Goal: Information Seeking & Learning: Check status

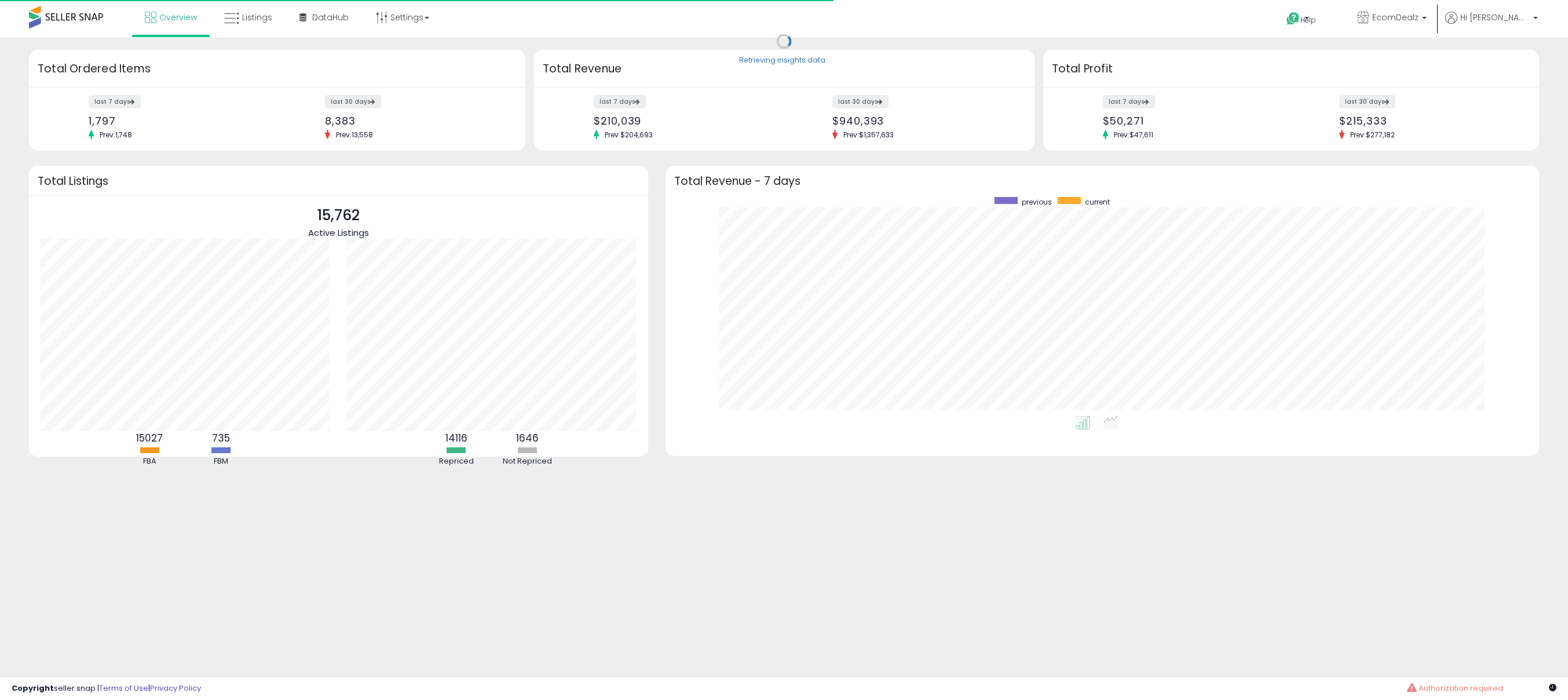
scroll to position [219, 851]
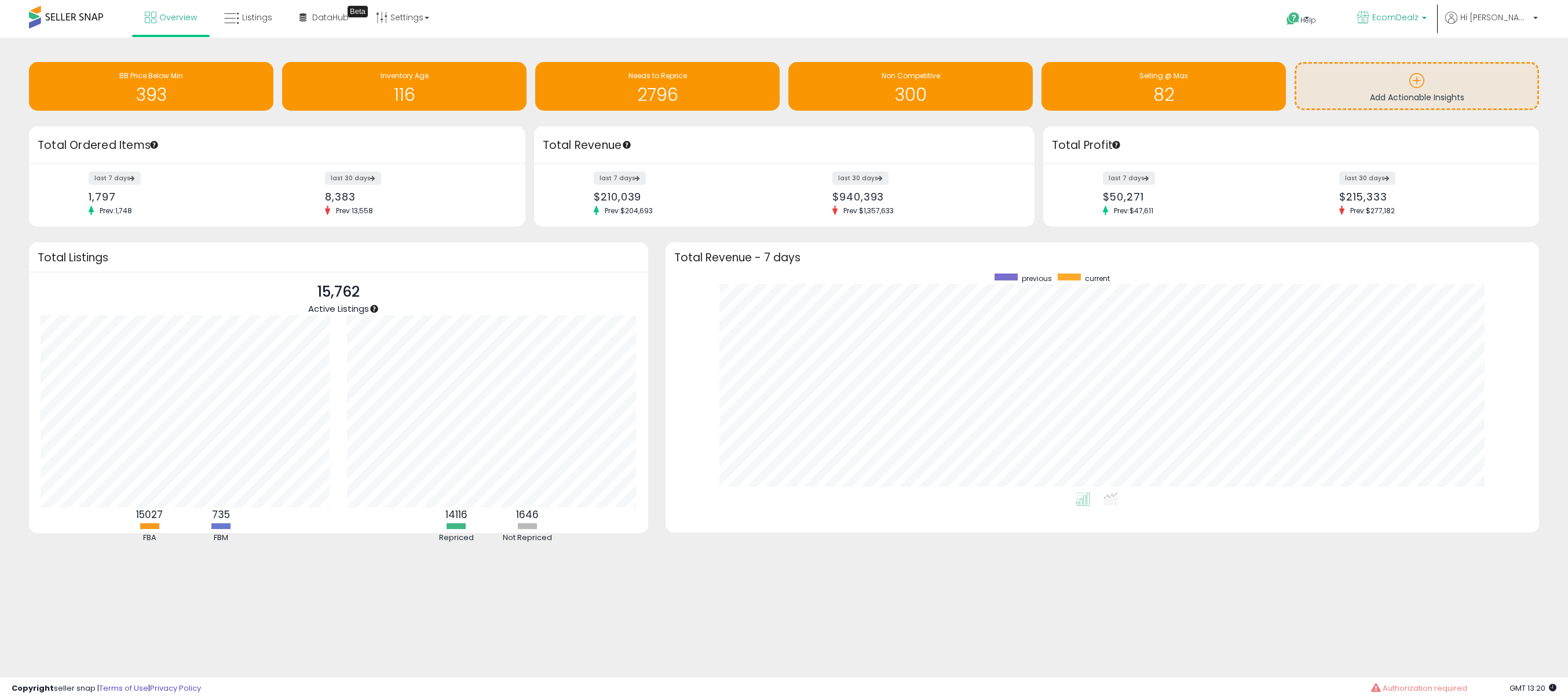
click at [1419, 15] on span "EcomDealz" at bounding box center [1395, 17] width 47 height 11
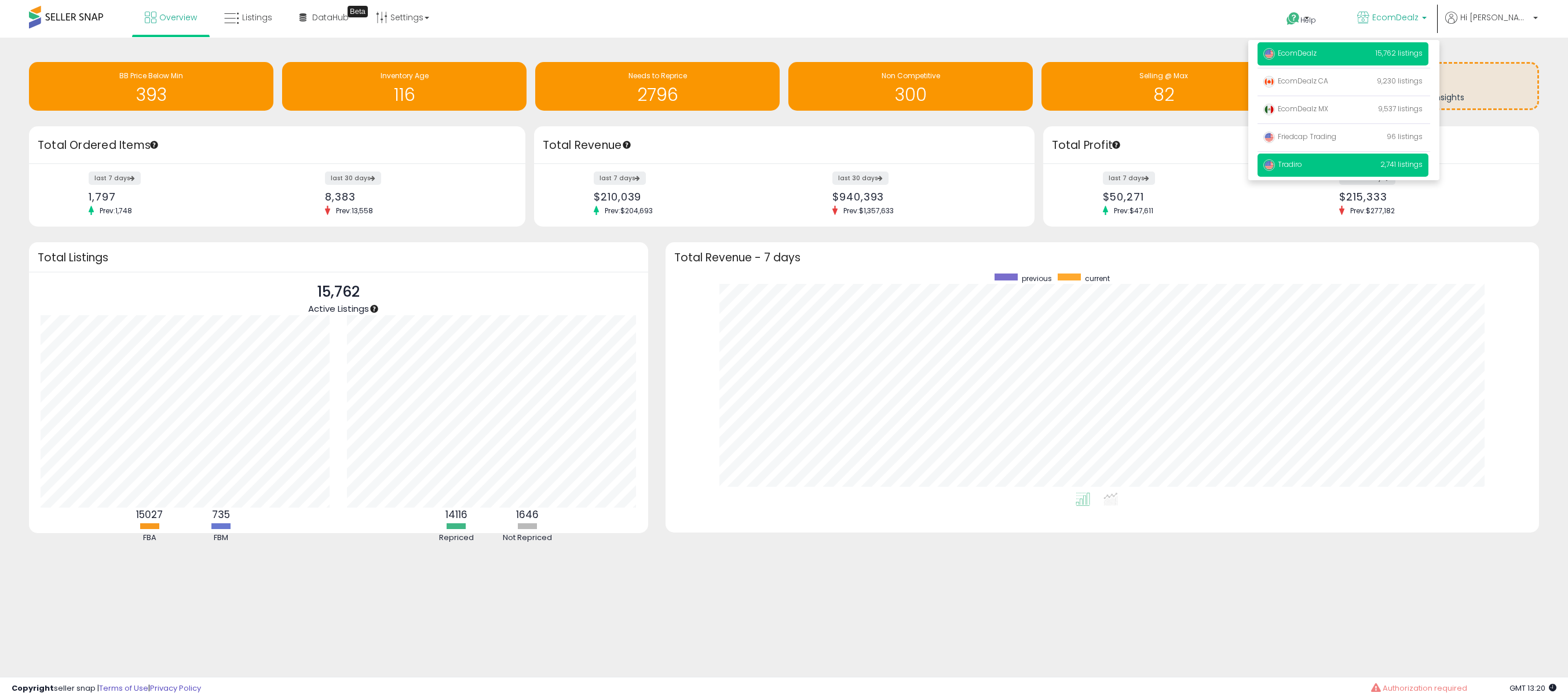
click at [1302, 162] on span "Tradiro" at bounding box center [1282, 164] width 39 height 10
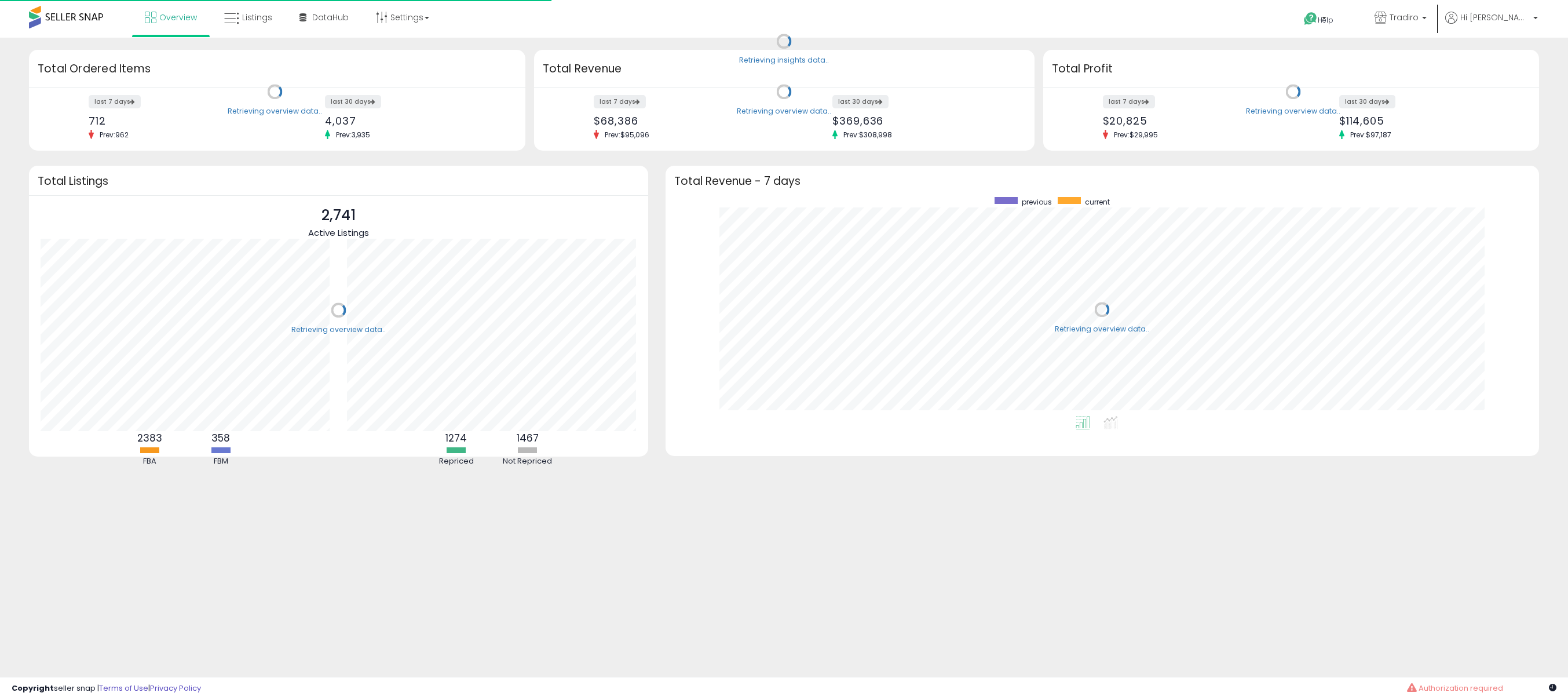
scroll to position [219, 851]
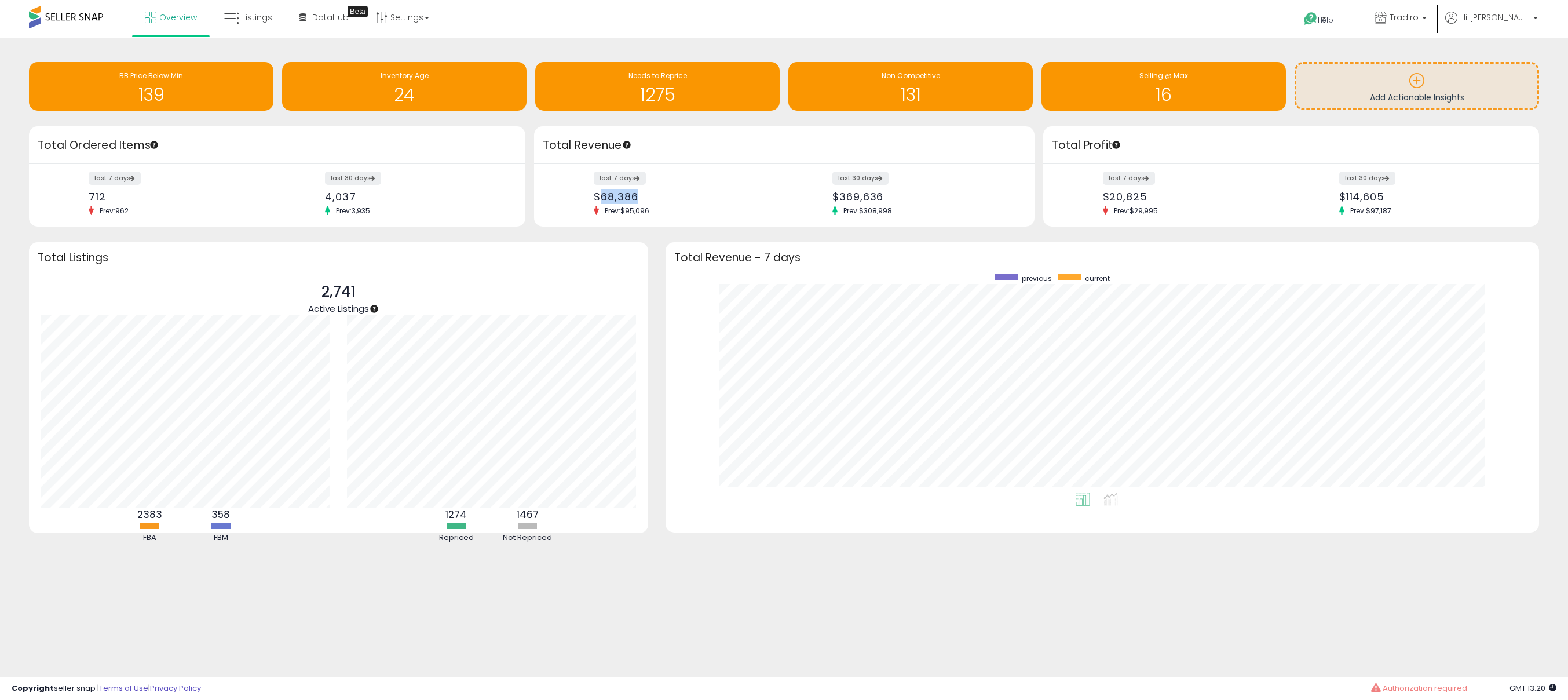
drag, startPoint x: 625, startPoint y: 198, endPoint x: 660, endPoint y: 201, distance: 35.1
type textarea "******"
click at [651, 198] on div "$68,386" at bounding box center [684, 197] width 181 height 12
click at [1419, 19] on span "Tradiro" at bounding box center [1404, 17] width 29 height 11
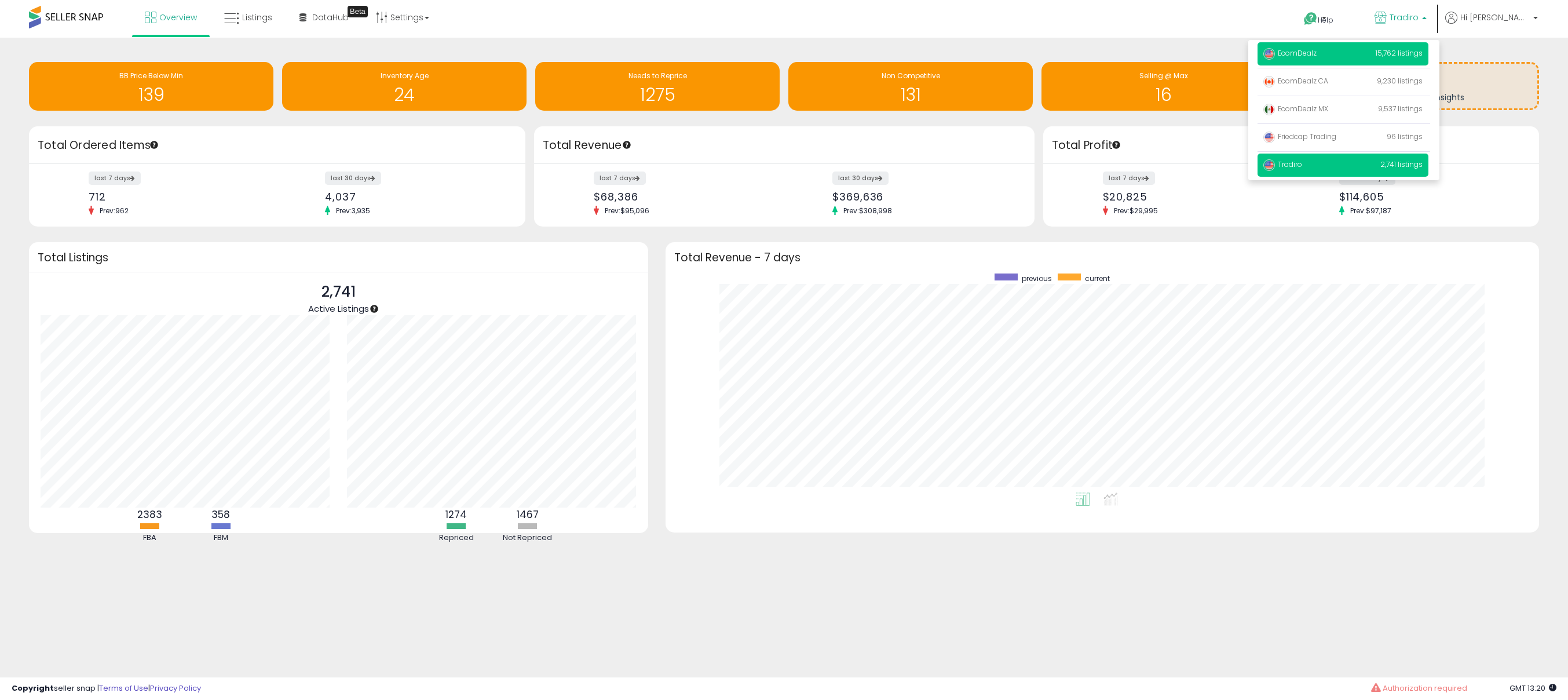
click at [1343, 58] on p "EcomDealz 15,762 listings" at bounding box center [1342, 54] width 171 height 23
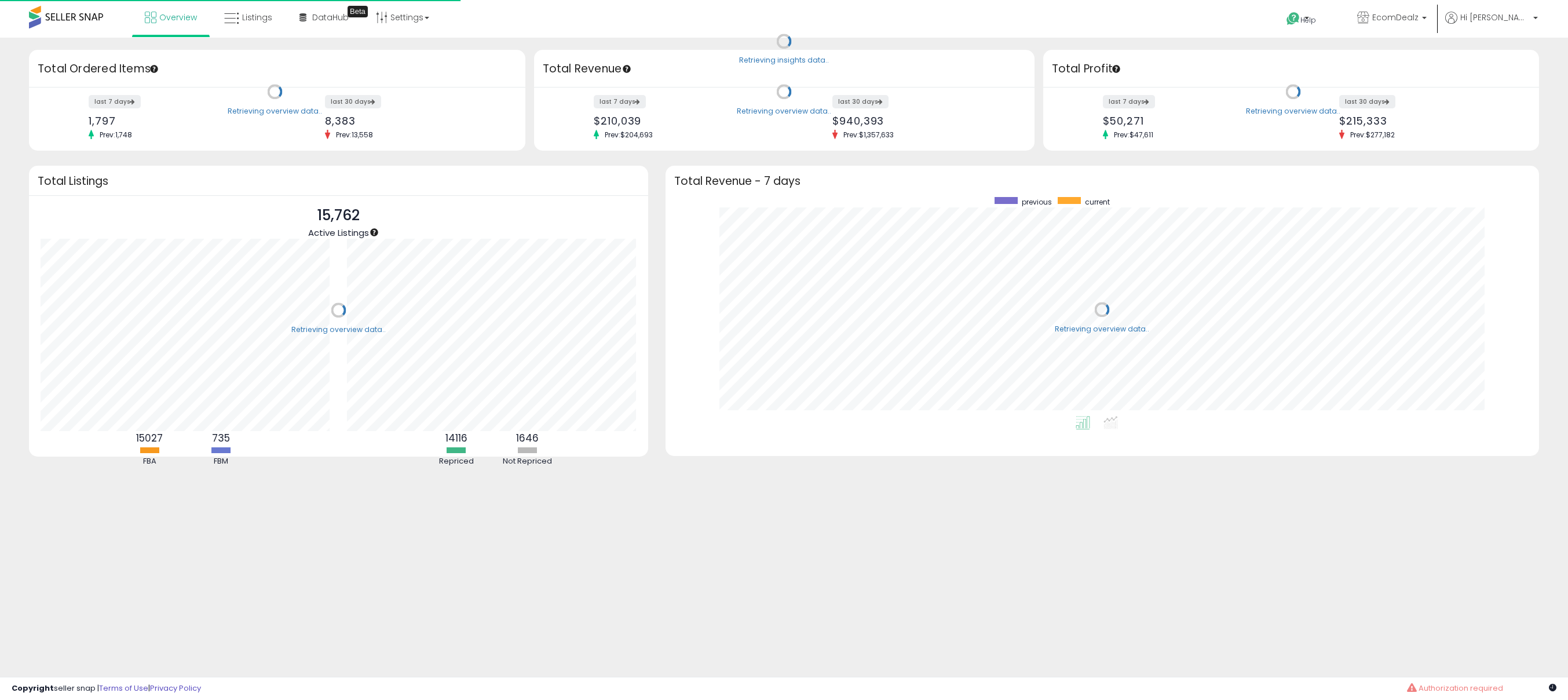
scroll to position [219, 851]
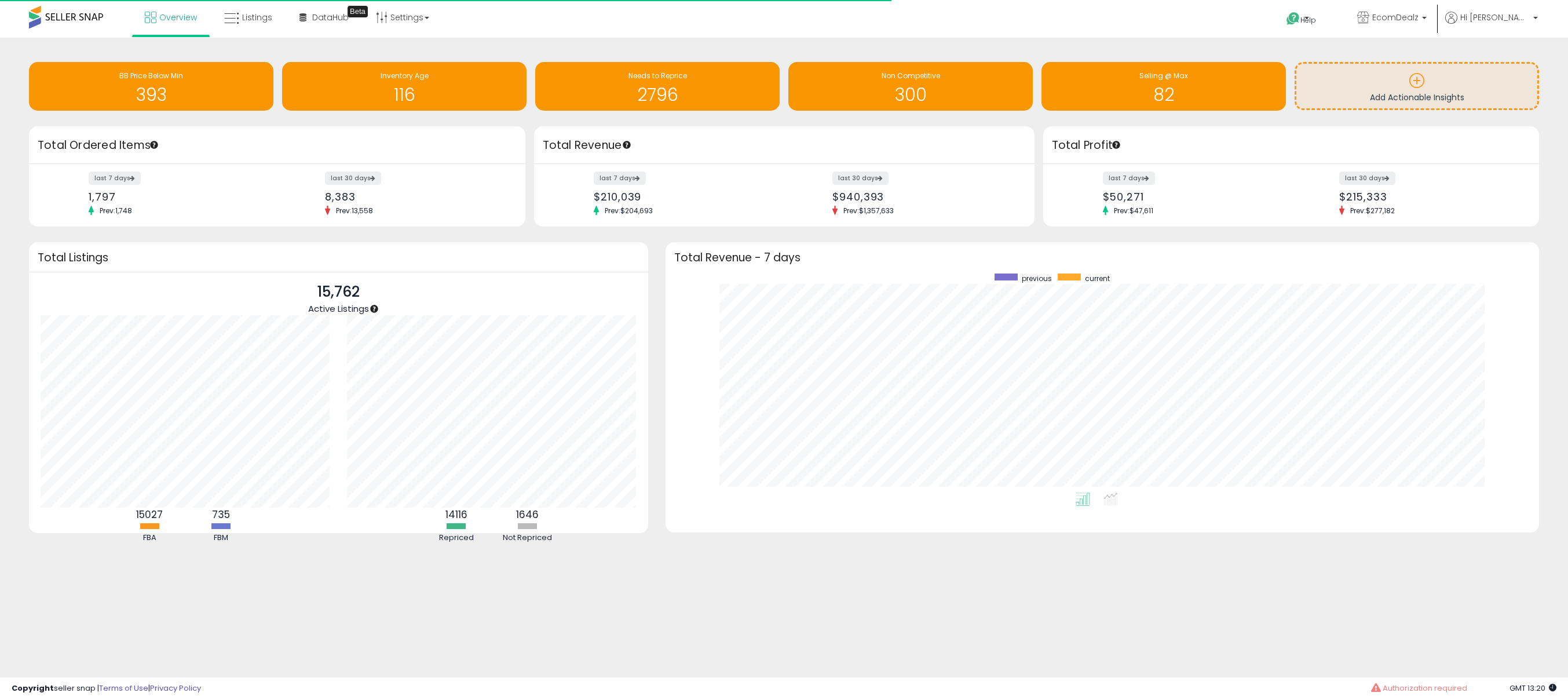
drag, startPoint x: 629, startPoint y: 136, endPoint x: 688, endPoint y: 135, distance: 59.0
click at [683, 135] on div "Total Revenue" at bounding box center [785, 145] width 501 height 38
click at [741, 214] on div "last 7 days $210,039 Prev: $204,693" at bounding box center [684, 194] width 198 height 43
drag, startPoint x: 1122, startPoint y: 210, endPoint x: 1230, endPoint y: 213, distance: 108.0
click at [1230, 213] on div "last 7 days $50,271 Prev: $47,611" at bounding box center [1192, 194] width 197 height 43
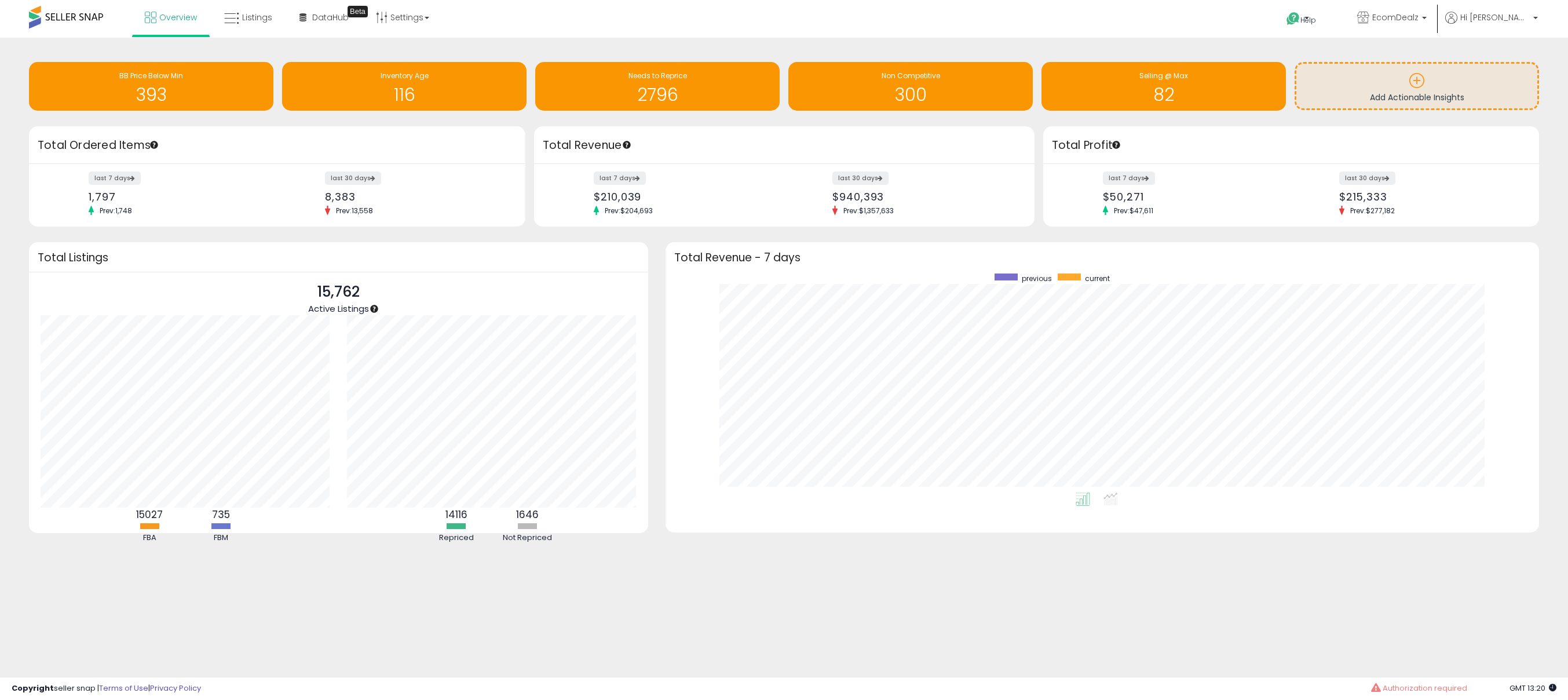
click at [1157, 218] on div "last 7 days $50,271 Prev: $47,611 last 30 days $215,333 Prev: $277,182" at bounding box center [1291, 195] width 496 height 63
click at [258, 21] on span "Listings" at bounding box center [256, 17] width 30 height 11
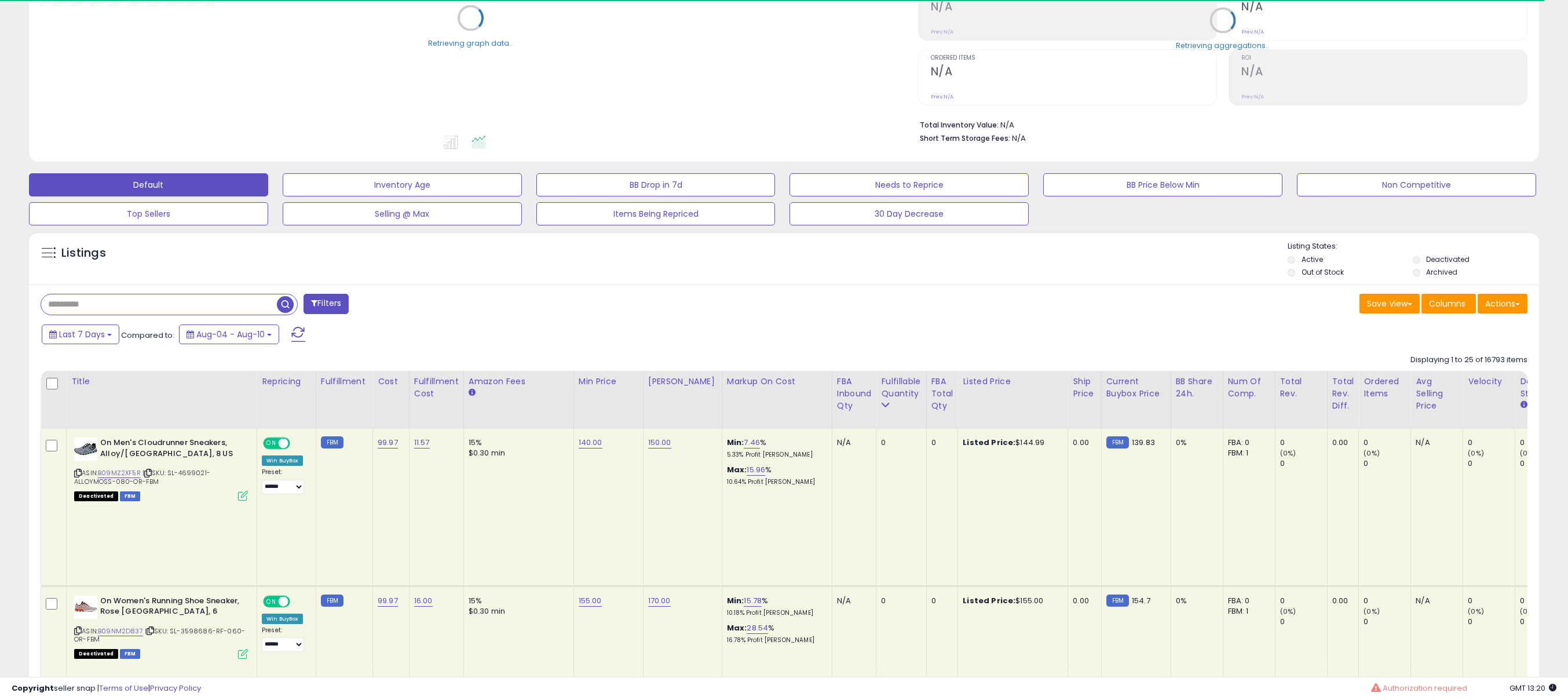
scroll to position [185, 0]
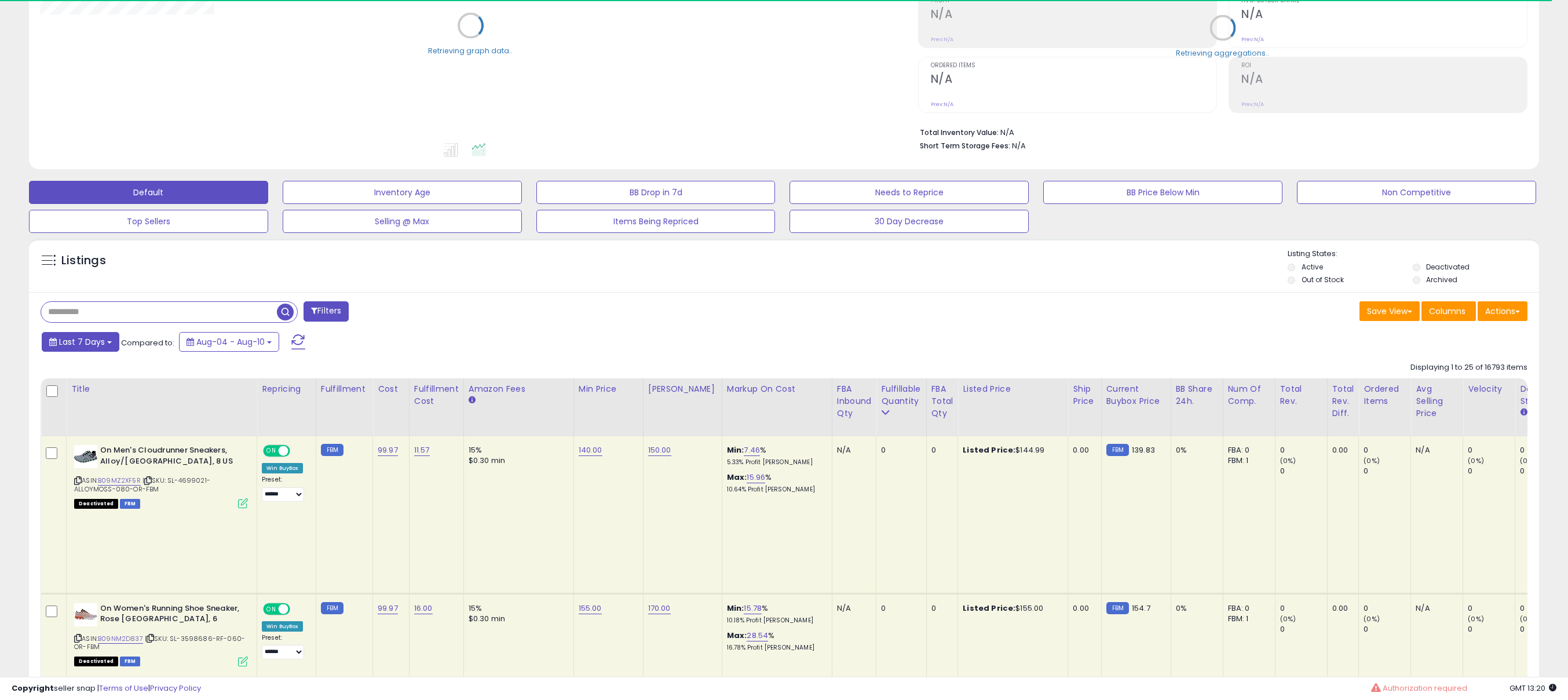
click at [82, 345] on span "Last 7 Days" at bounding box center [82, 342] width 46 height 11
type input "**********"
click at [91, 384] on li "Last 30 Days" at bounding box center [93, 384] width 93 height 15
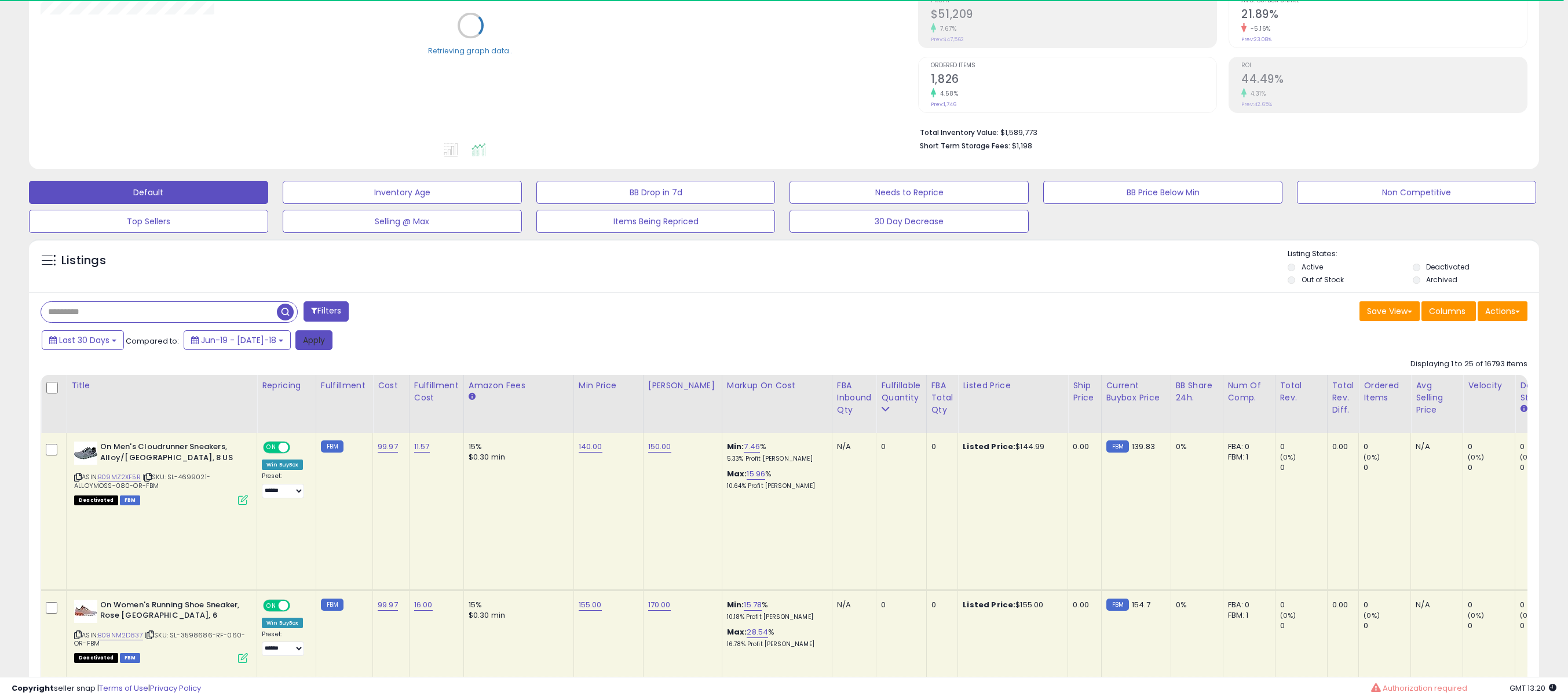
click at [301, 341] on button "Apply" at bounding box center [314, 340] width 37 height 20
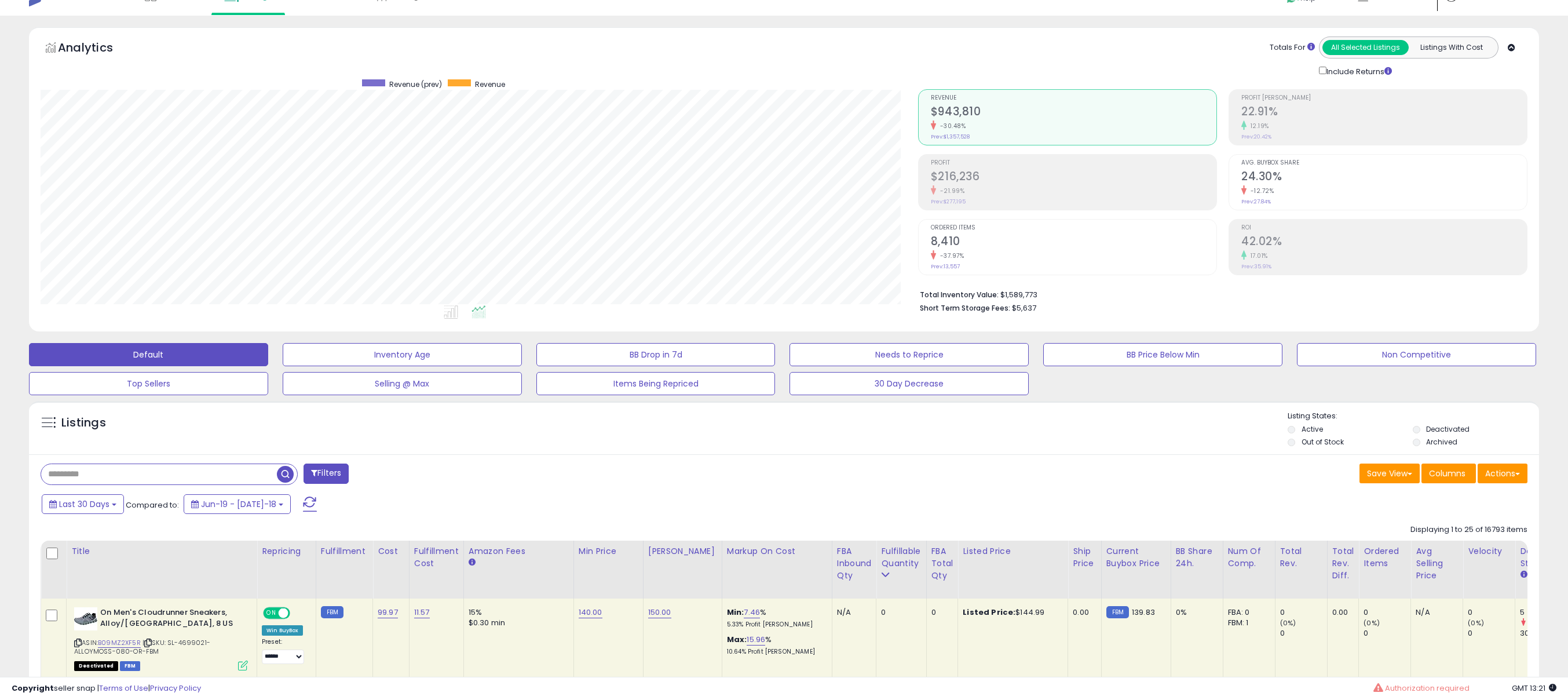
scroll to position [100, 0]
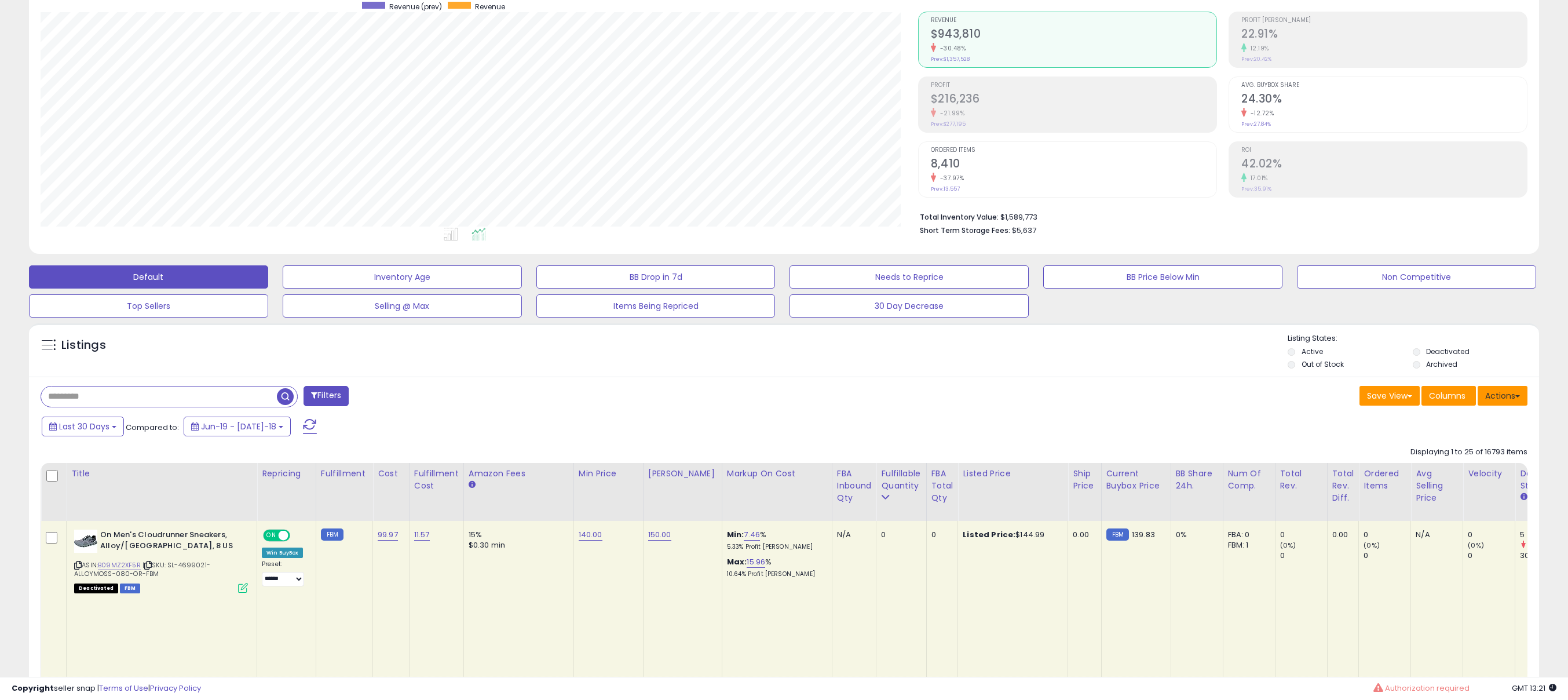
click at [1511, 396] on button "Actions" at bounding box center [1502, 396] width 50 height 20
click at [1122, 436] on div "Last 30 Days Compared to: Jun-19 - Jul-18" at bounding box center [596, 428] width 1115 height 26
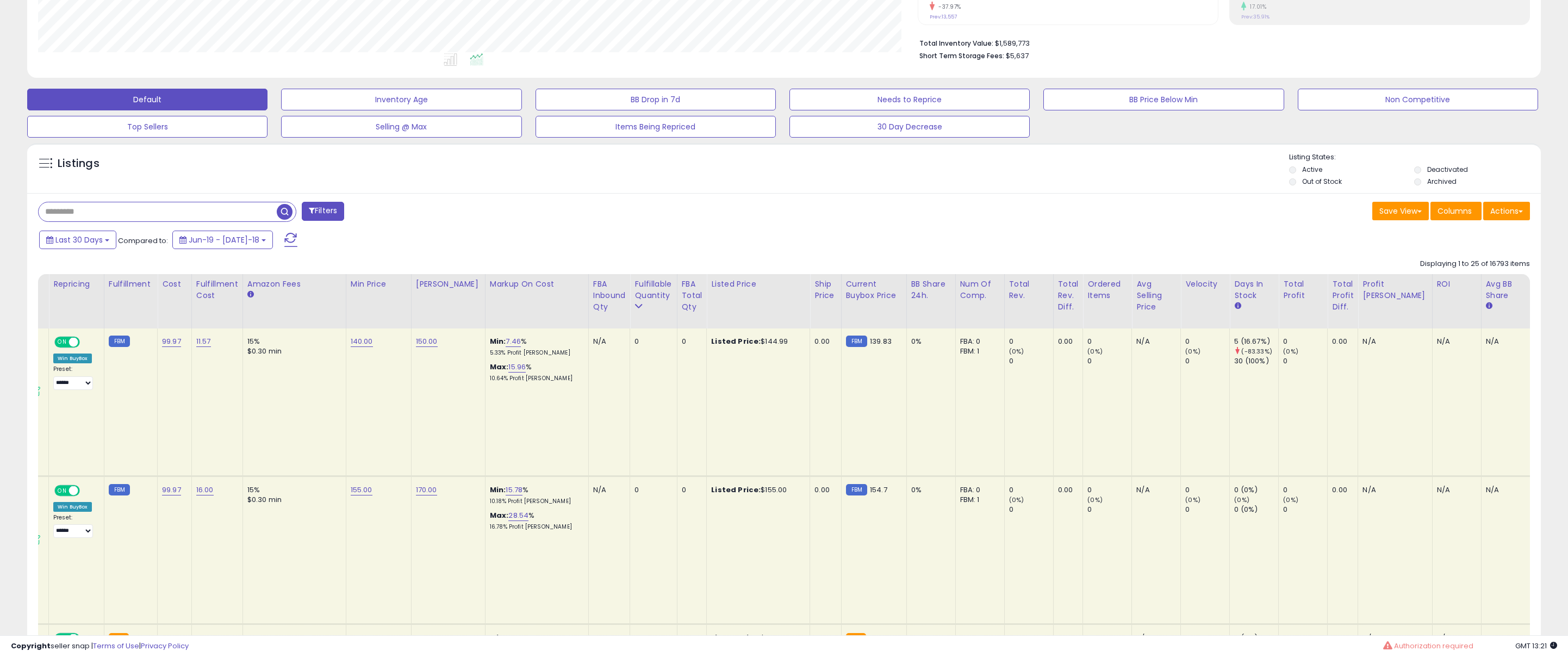
scroll to position [0, 300]
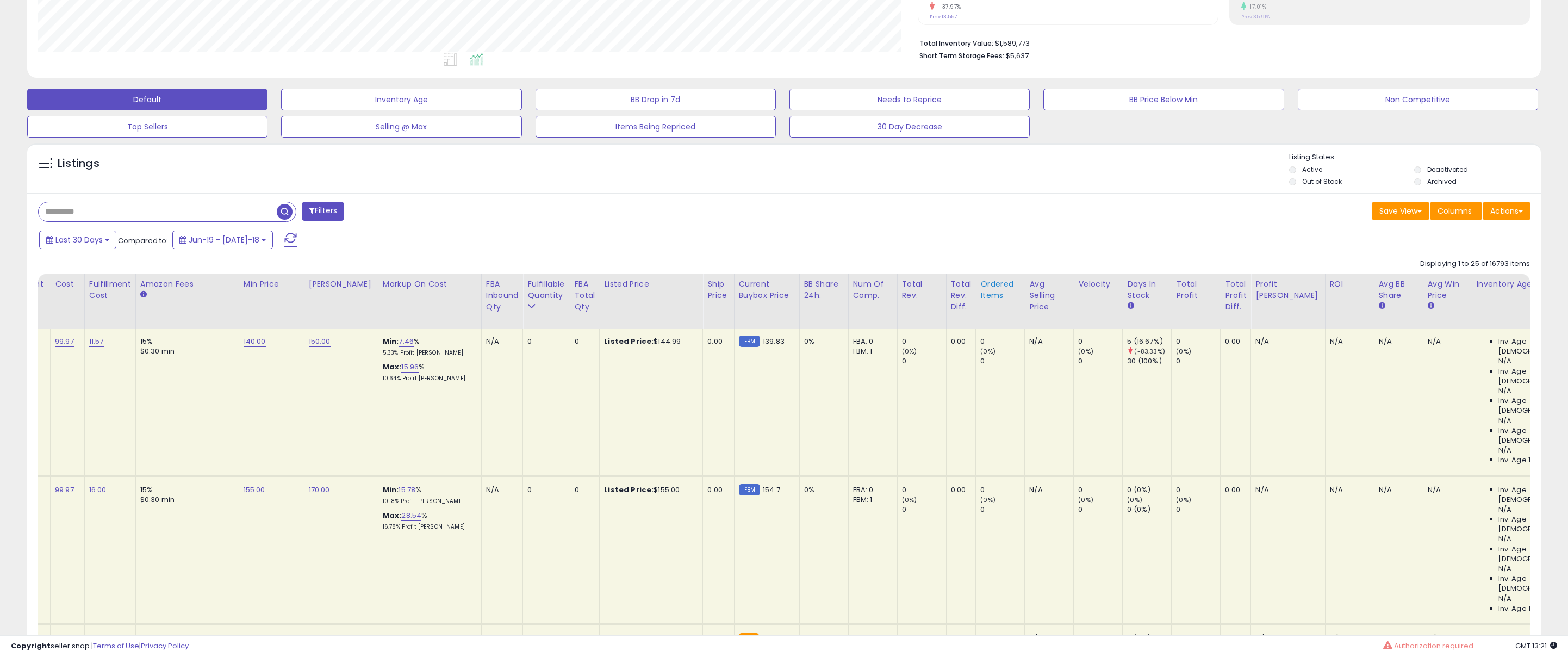
click at [982, 288] on div "Ordered Items" at bounding box center [1000, 290] width 40 height 23
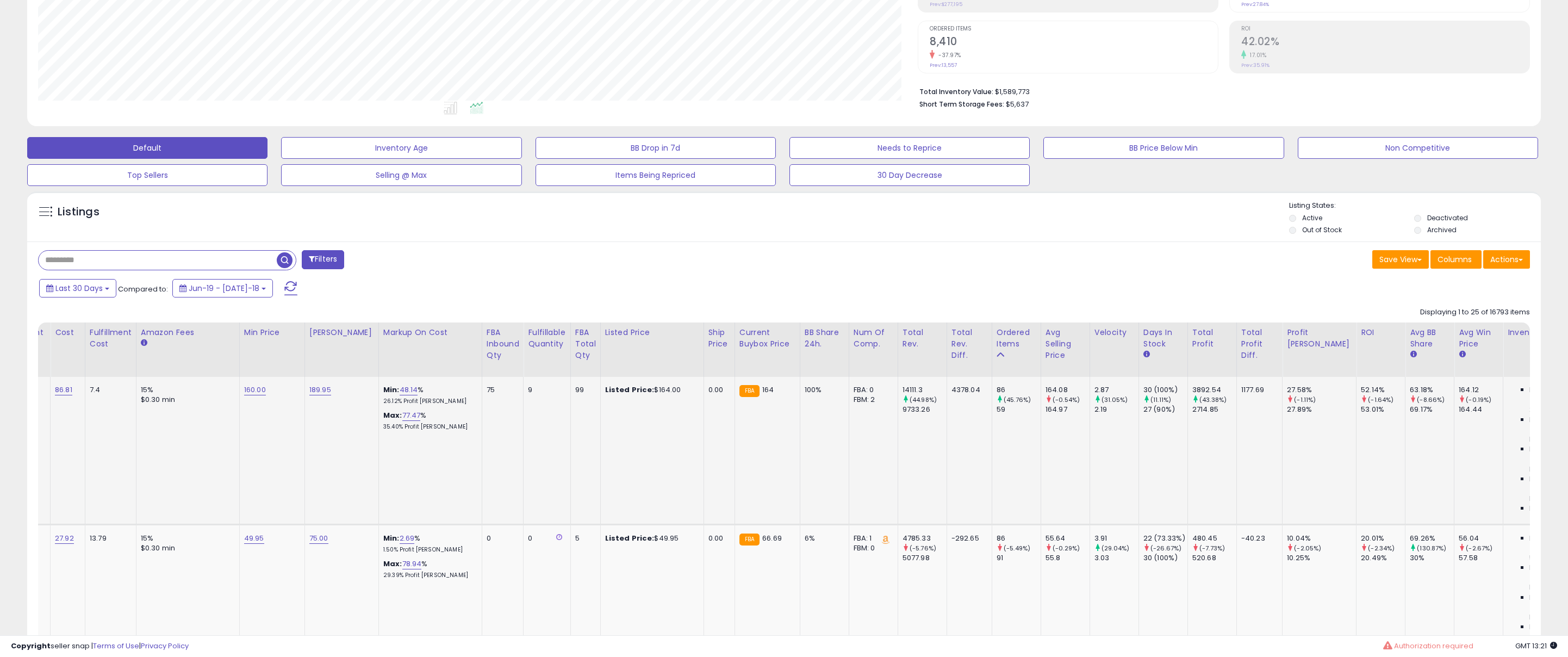
scroll to position [0, 0]
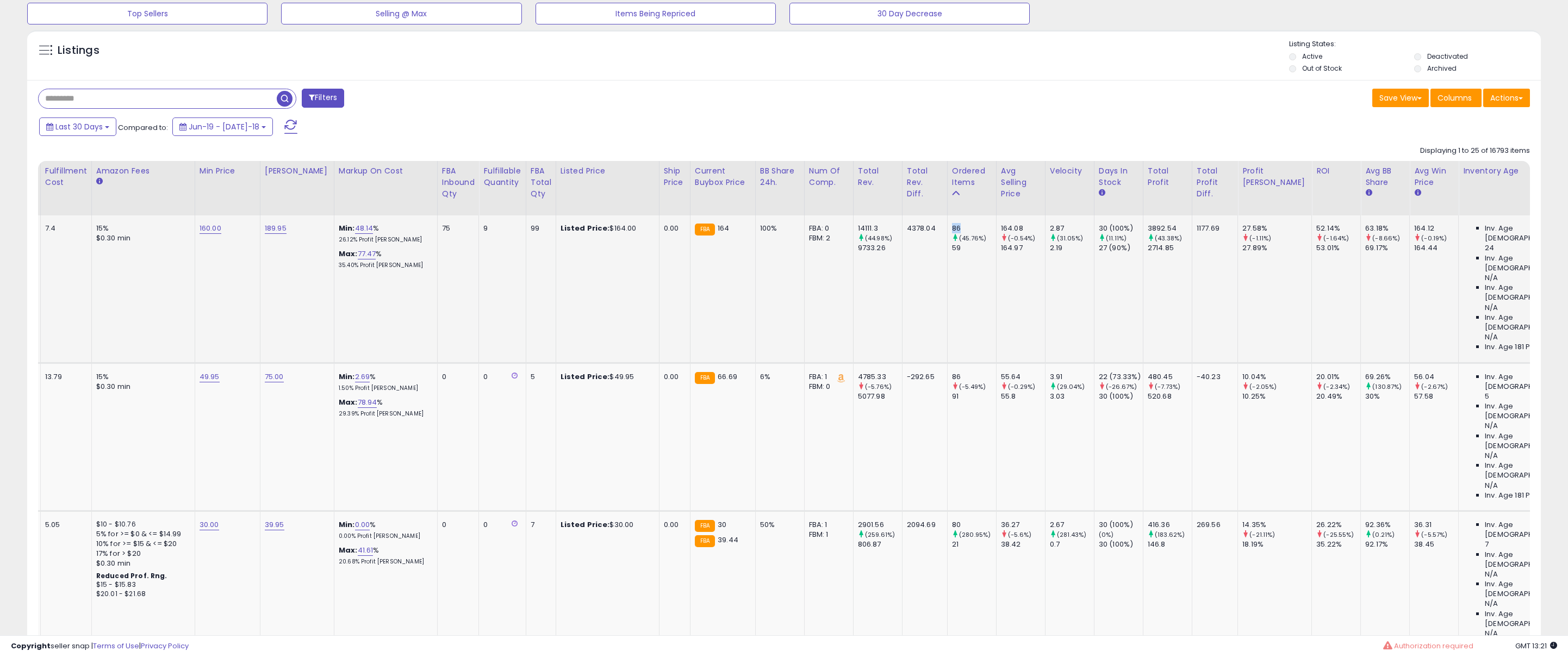
drag, startPoint x: 955, startPoint y: 225, endPoint x: 964, endPoint y: 225, distance: 9.0
type textarea "**"
click at [964, 225] on td "86 (45.76%) 59" at bounding box center [972, 289] width 49 height 147
drag, startPoint x: 469, startPoint y: 231, endPoint x: 486, endPoint y: 229, distance: 17.1
click at [485, 229] on td "9" at bounding box center [502, 289] width 47 height 147
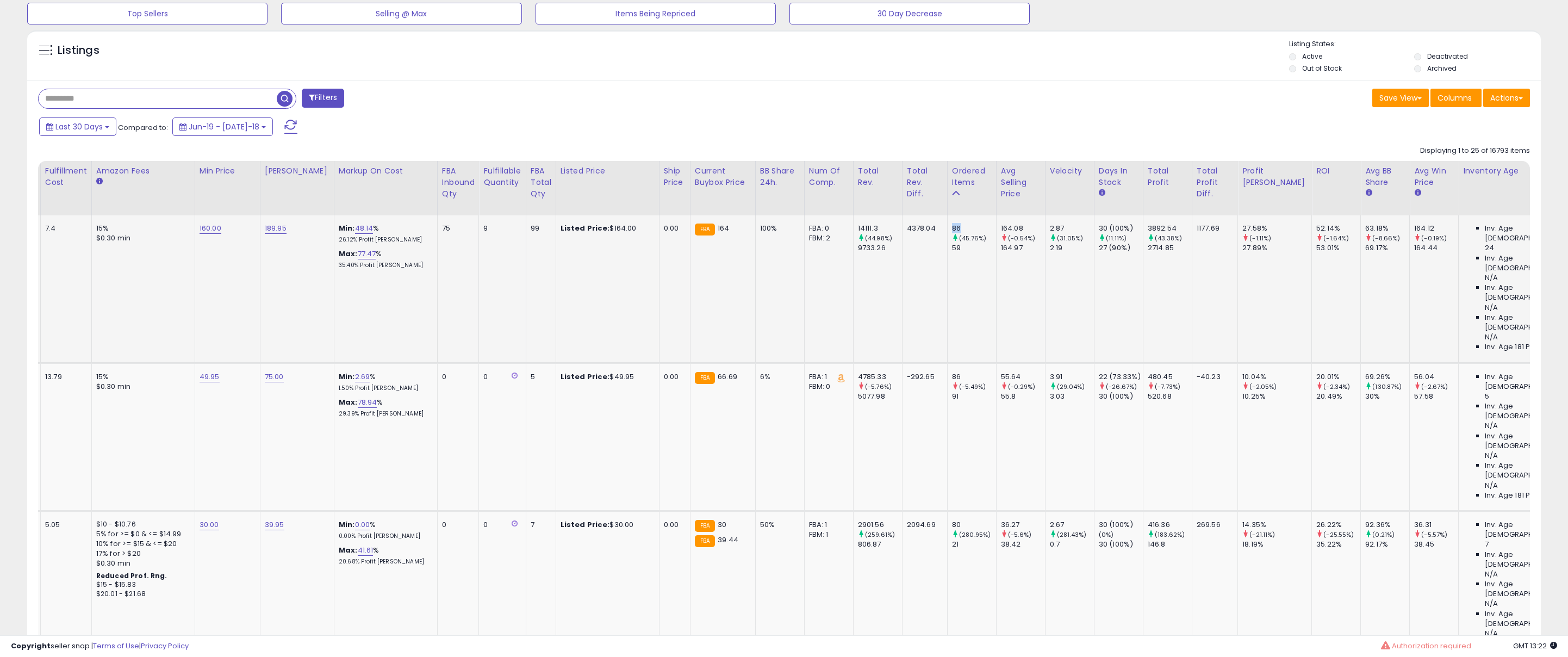
click at [961, 226] on div "86" at bounding box center [974, 229] width 44 height 10
click at [562, 510] on tr "**********" at bounding box center [1391, 584] width 3393 height 148
click at [527, 267] on td "99" at bounding box center [541, 289] width 30 height 147
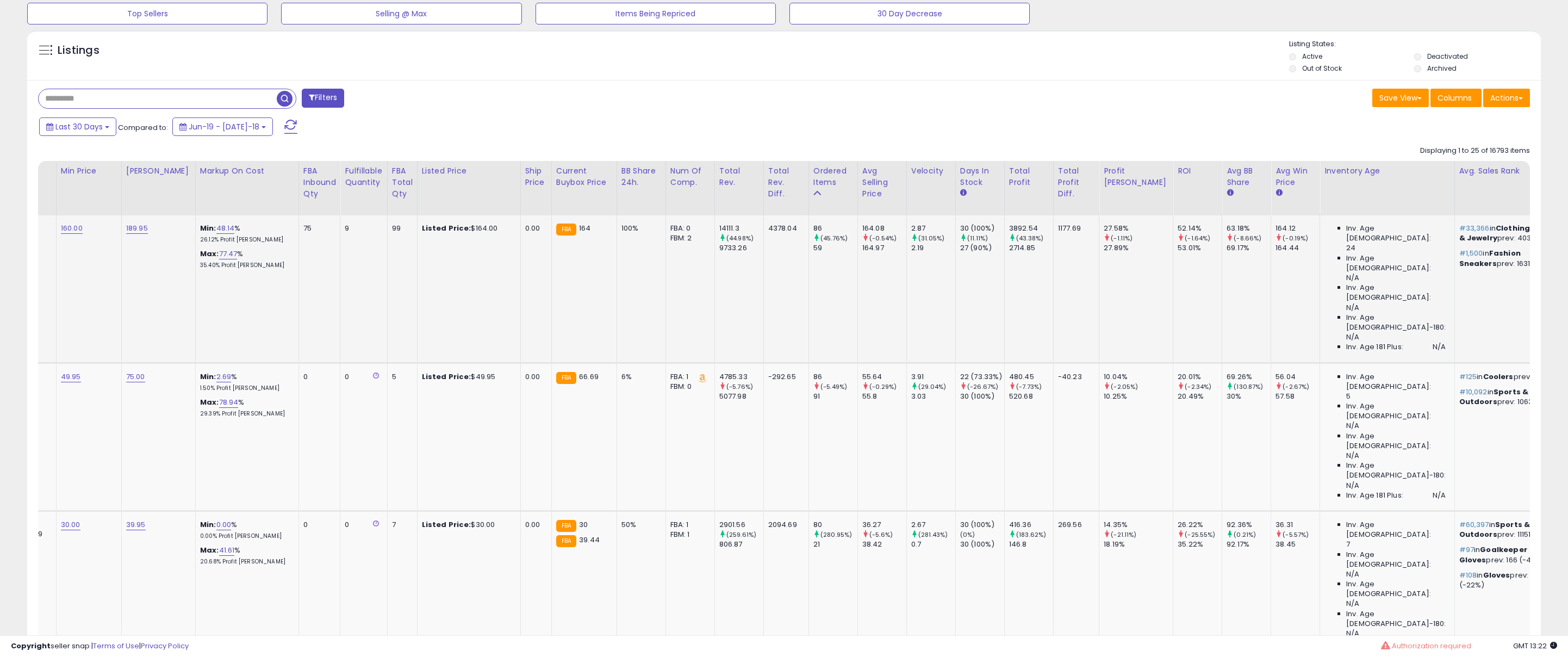
drag, startPoint x: 1165, startPoint y: 226, endPoint x: 1152, endPoint y: 244, distance: 22.2
click at [1173, 226] on td "52.14% (-1.64%) 53.01%" at bounding box center [1198, 289] width 49 height 147
click at [1184, 510] on tr "**********" at bounding box center [1252, 584] width 3393 height 148
click at [1178, 251] on div "53.01%" at bounding box center [1199, 248] width 44 height 10
click at [1178, 250] on div "53.01%" at bounding box center [1199, 248] width 44 height 10
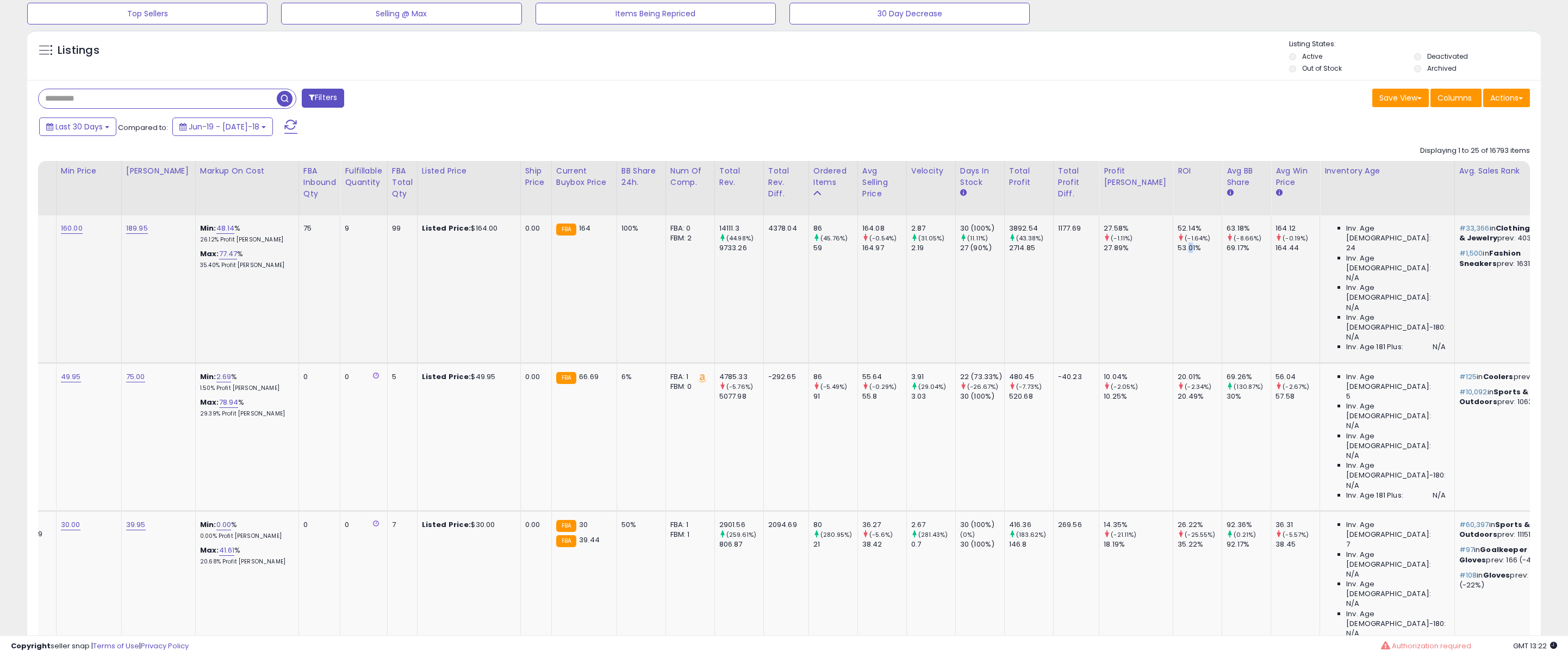
click at [1178, 250] on div "53.01%" at bounding box center [1199, 248] width 44 height 10
drag, startPoint x: 1152, startPoint y: 250, endPoint x: 1143, endPoint y: 261, distance: 14.2
click at [1178, 250] on div "53.01%" at bounding box center [1199, 248] width 44 height 10
drag, startPoint x: 617, startPoint y: 99, endPoint x: 578, endPoint y: 81, distance: 43.0
click at [617, 98] on div "Filters" at bounding box center [407, 99] width 754 height 22
